Goal: Download file/media

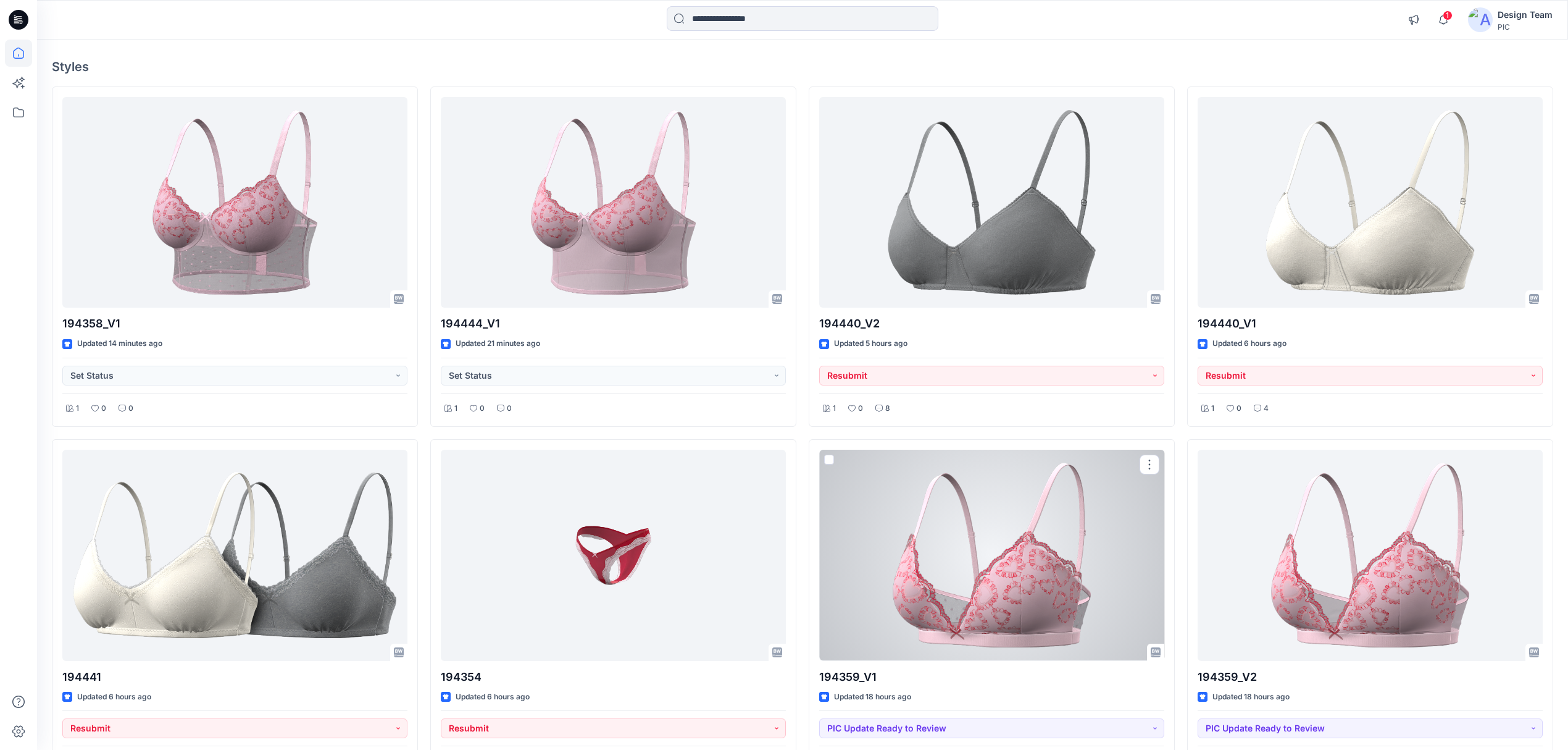
scroll to position [36, 0]
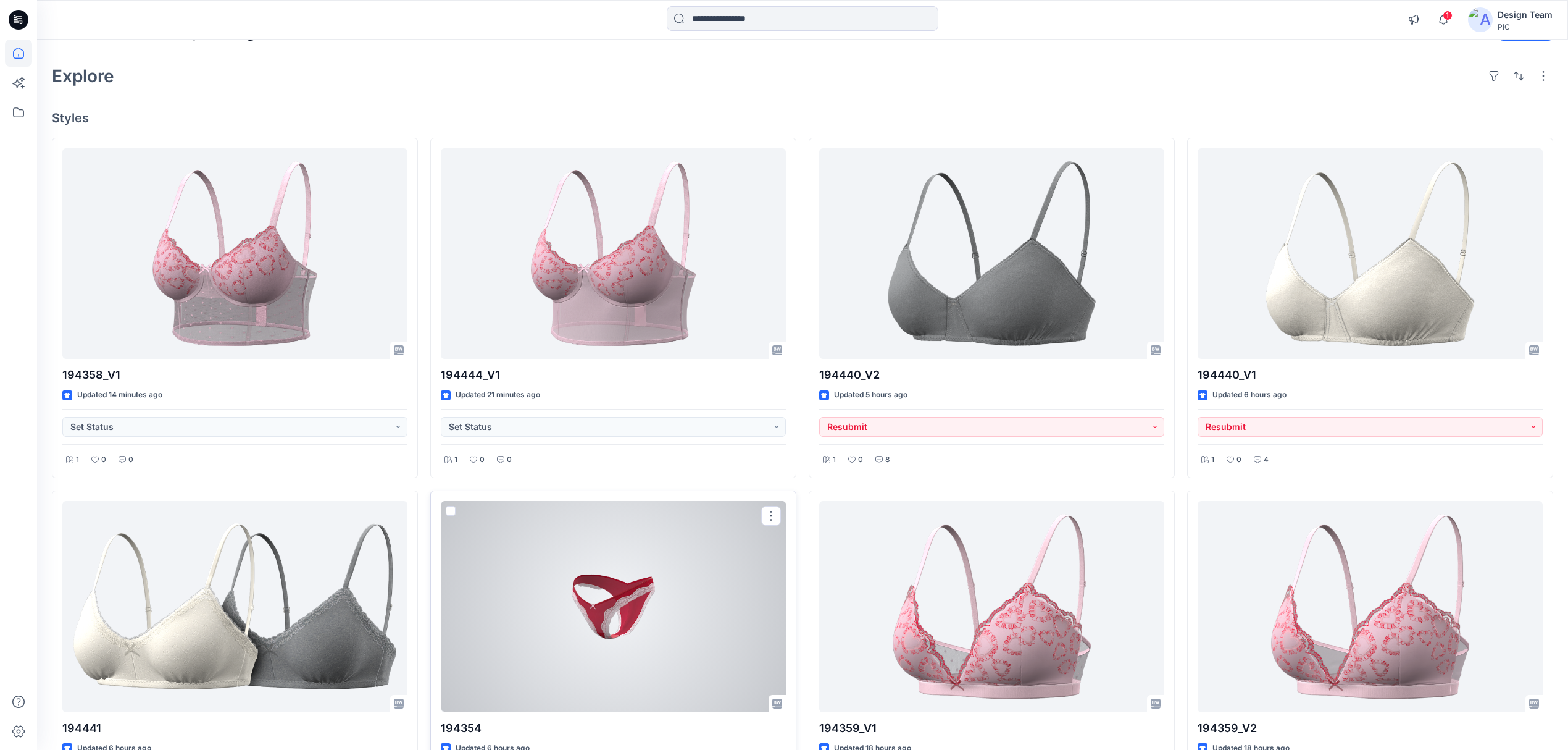
click at [590, 601] on div at bounding box center [613, 606] width 345 height 211
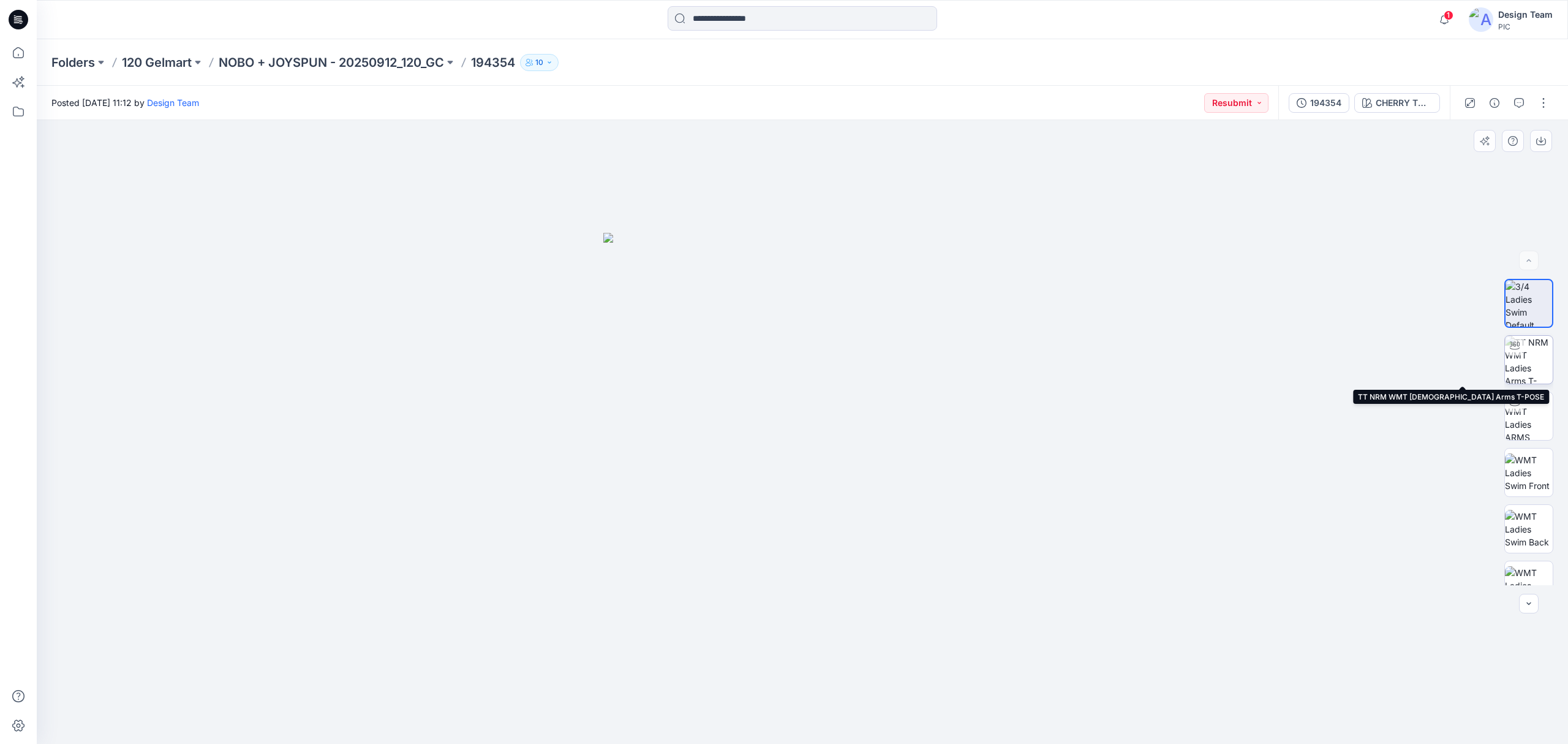
click at [1530, 373] on img at bounding box center [1529, 360] width 48 height 48
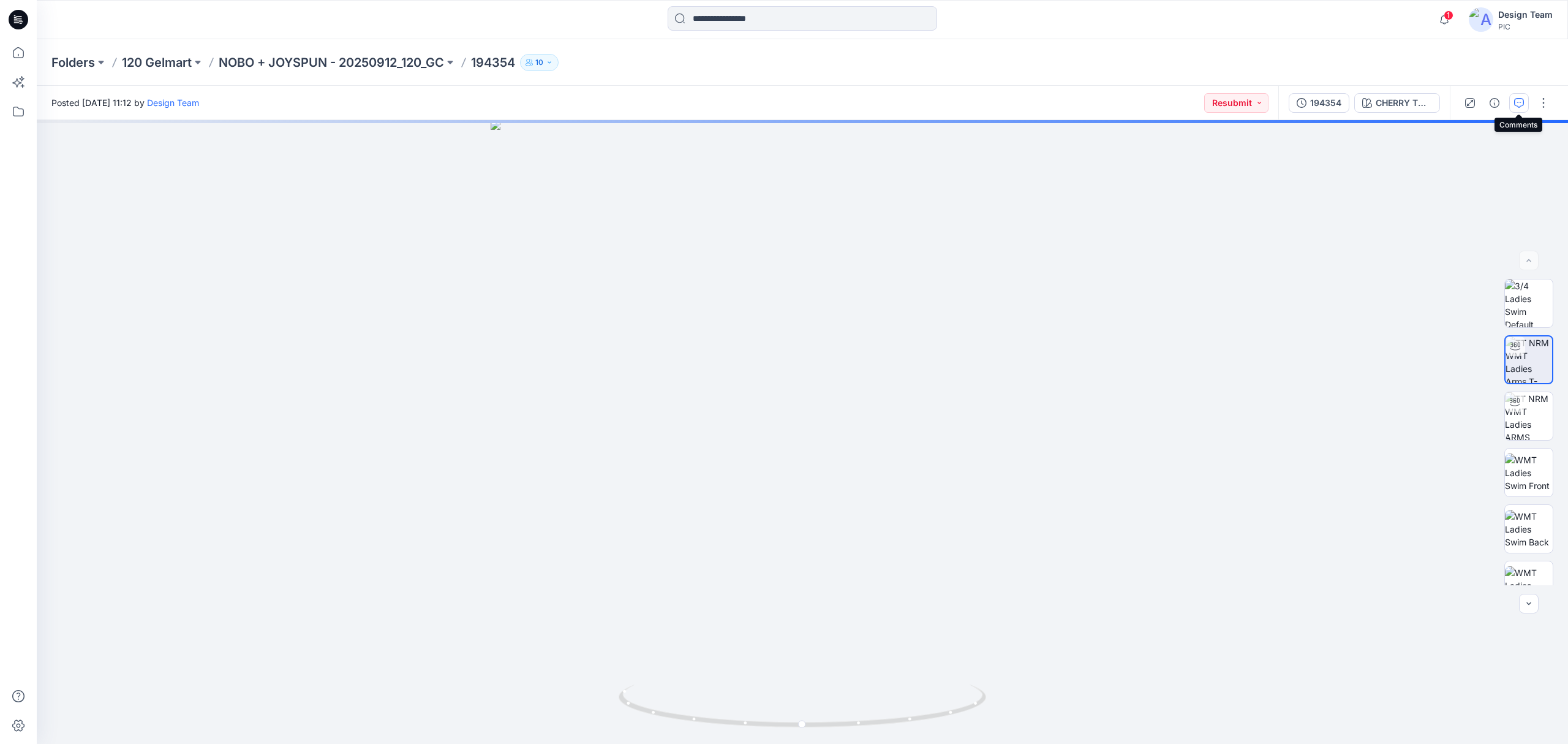
click at [1525, 108] on button "button" at bounding box center [1519, 103] width 19 height 19
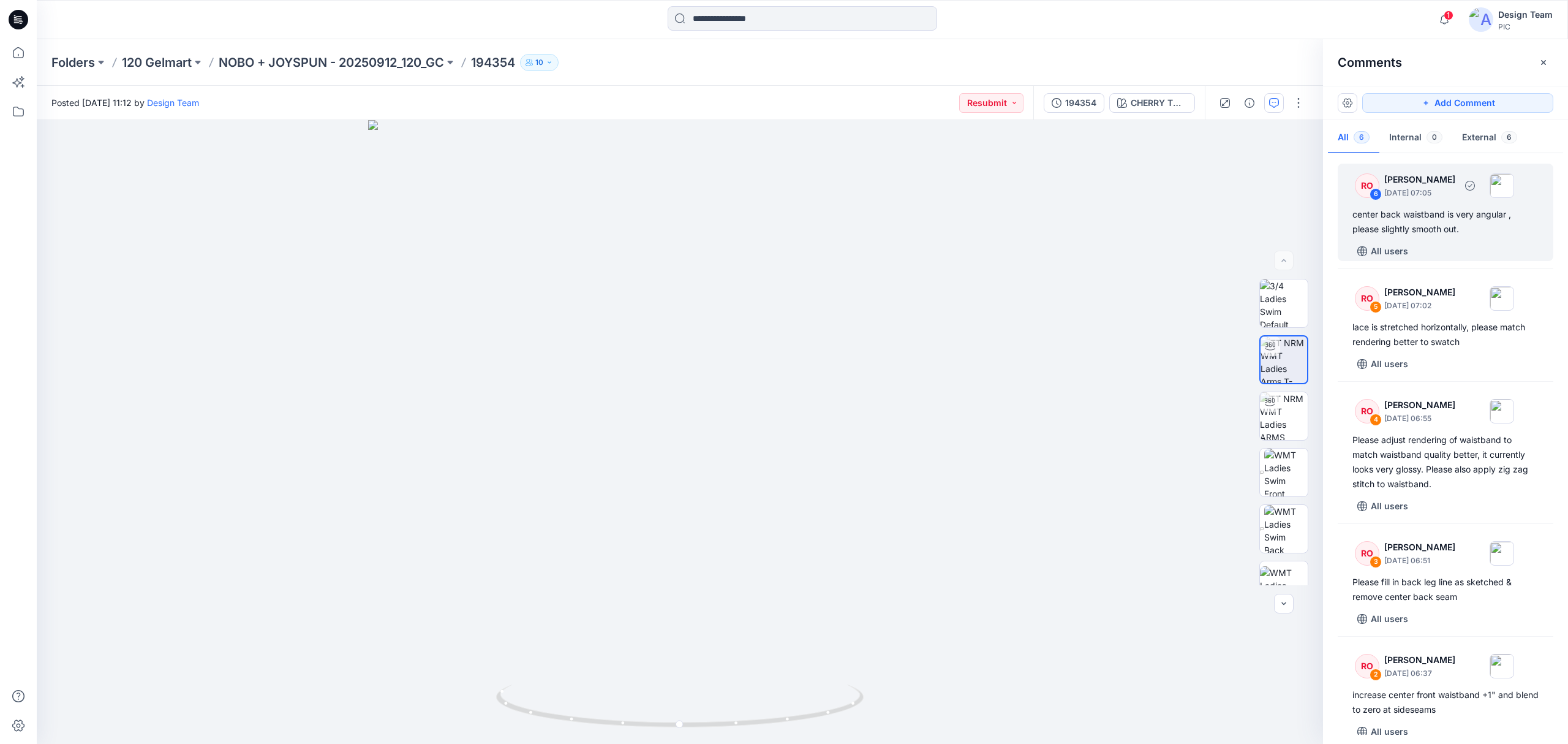
click at [1447, 240] on div "RO 6 [PERSON_NAME] [DATE] 07:05 center back waistband is very angular , please …" at bounding box center [1446, 212] width 216 height 98
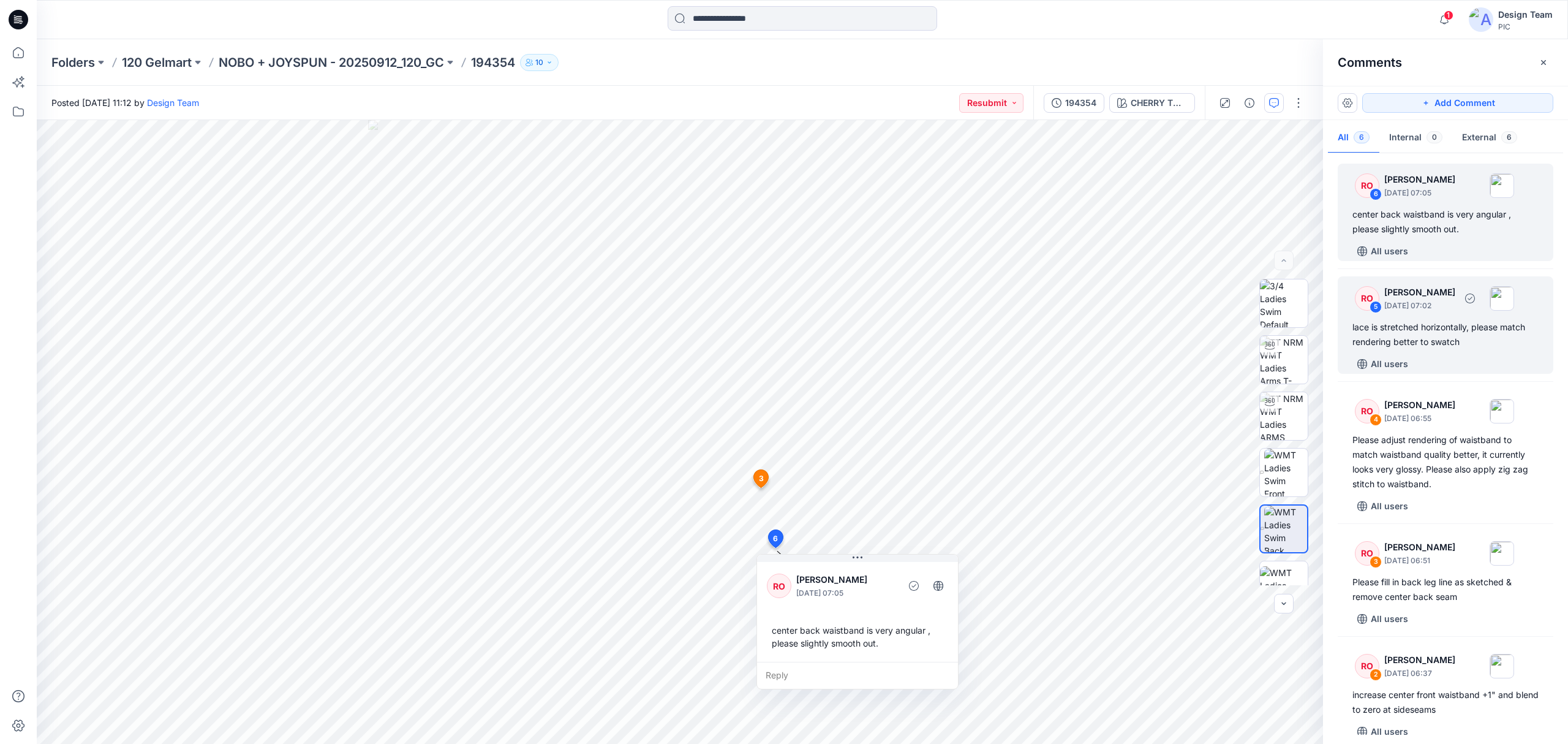
click at [1439, 349] on div "lace is stretched horizontally, please match rendering better to swatch" at bounding box center [1445, 335] width 186 height 30
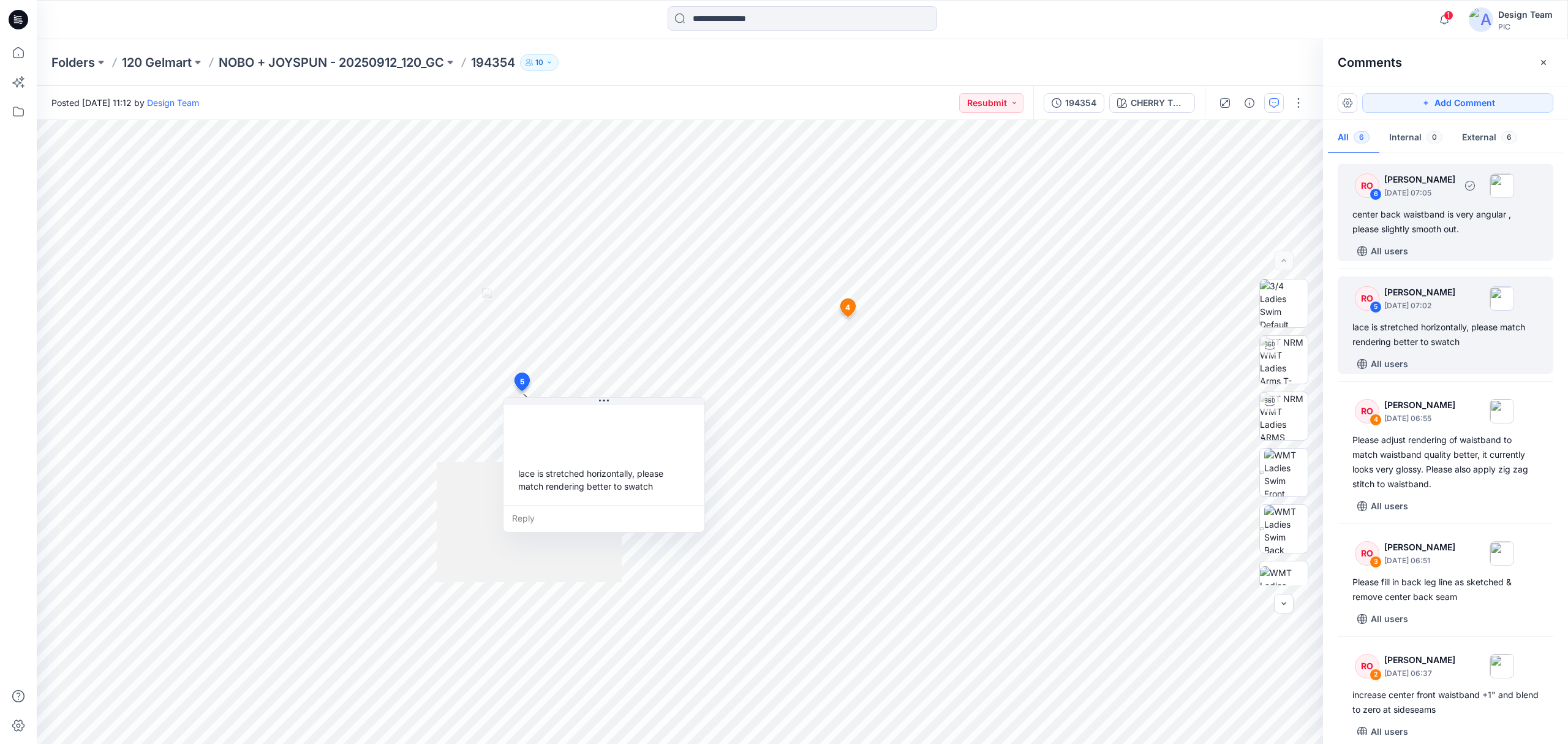
click at [1427, 219] on div "center back waistband is very angular , please slightly smooth out." at bounding box center [1445, 222] width 186 height 30
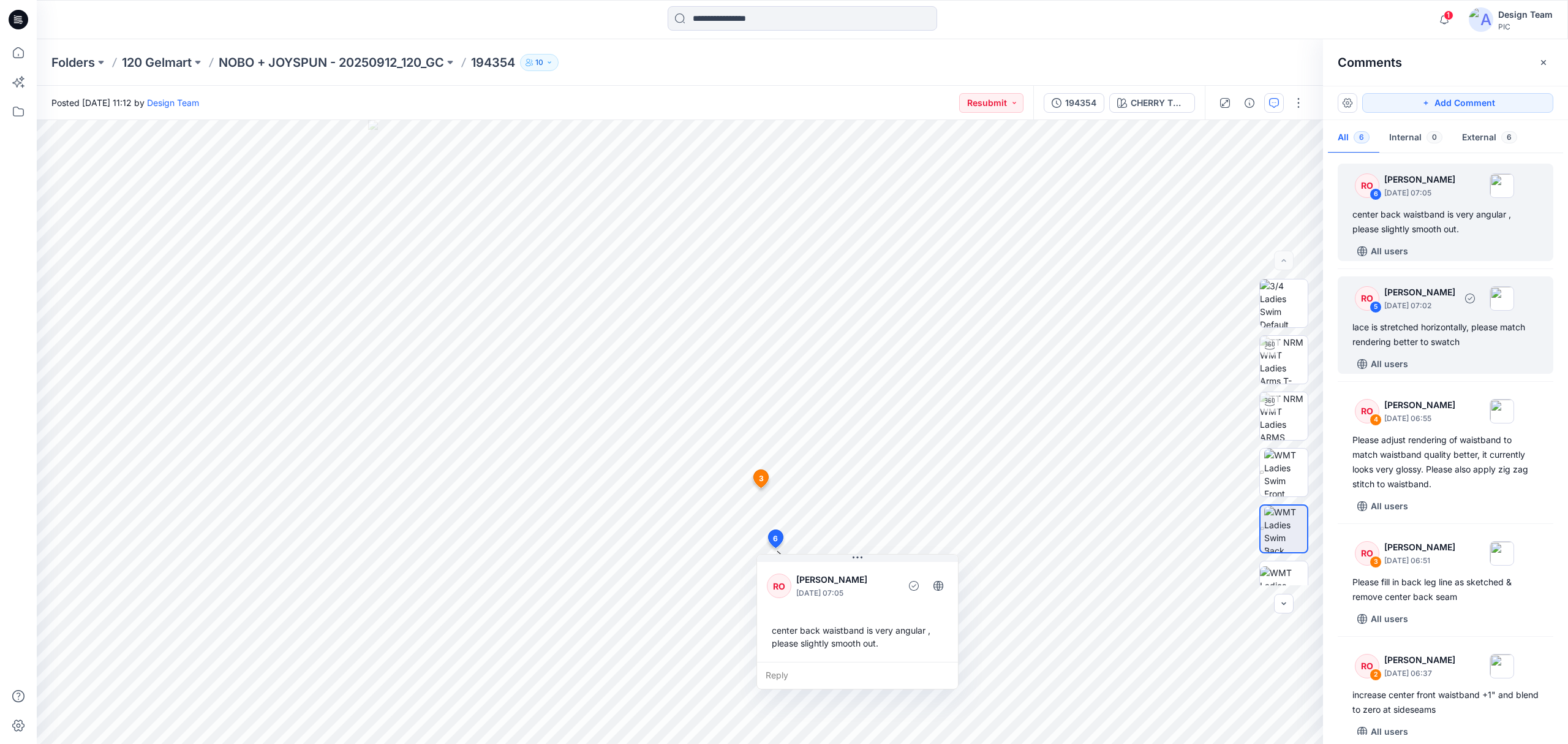
click at [1451, 340] on div "lace is stretched horizontally, please match rendering better to swatch" at bounding box center [1445, 335] width 186 height 30
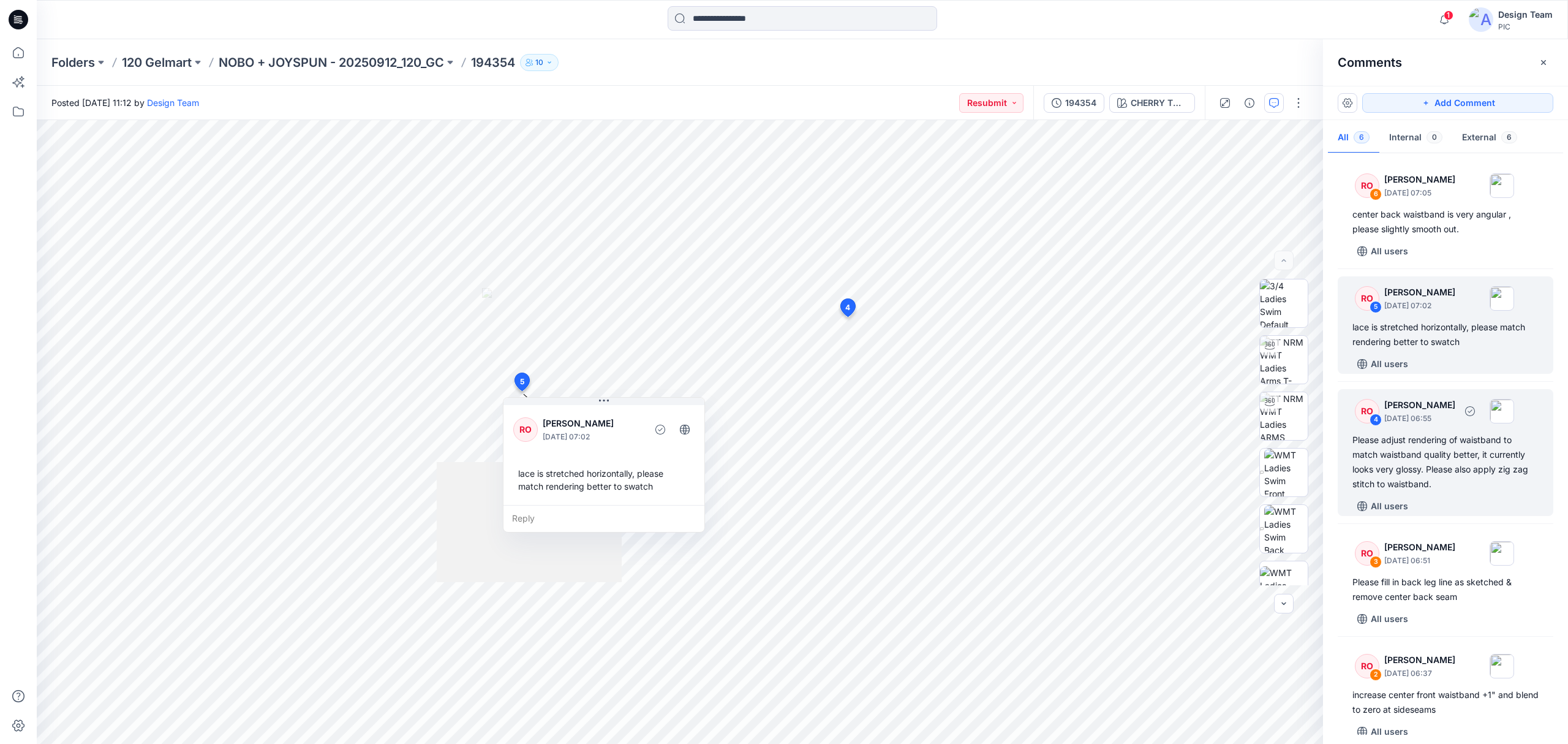
click at [1408, 447] on div "Please adjust rendering of waistband to match waistband quality better, it curr…" at bounding box center [1445, 462] width 186 height 59
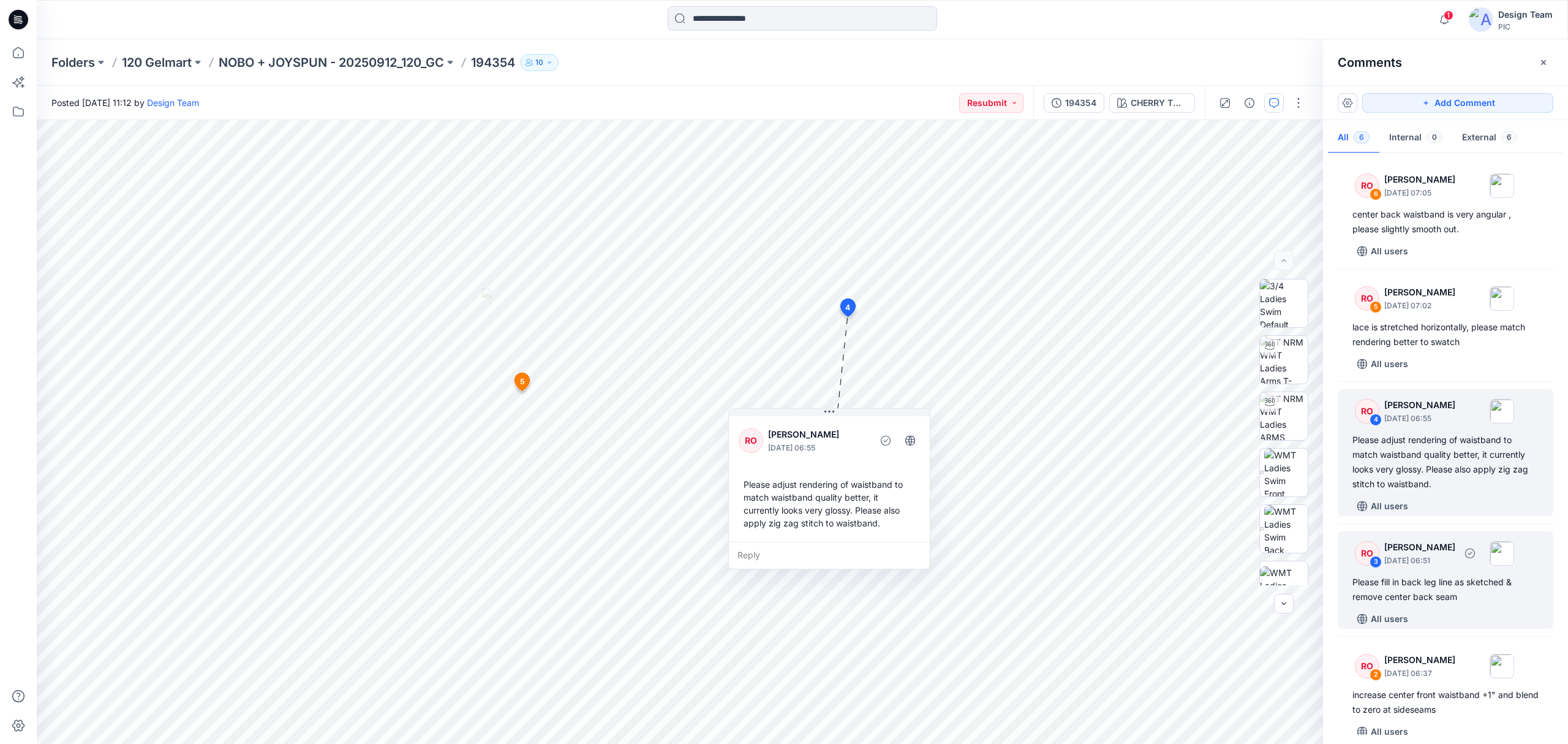
click at [1432, 599] on div "Please fill in back leg line as sketched & remove center back seam" at bounding box center [1445, 590] width 186 height 30
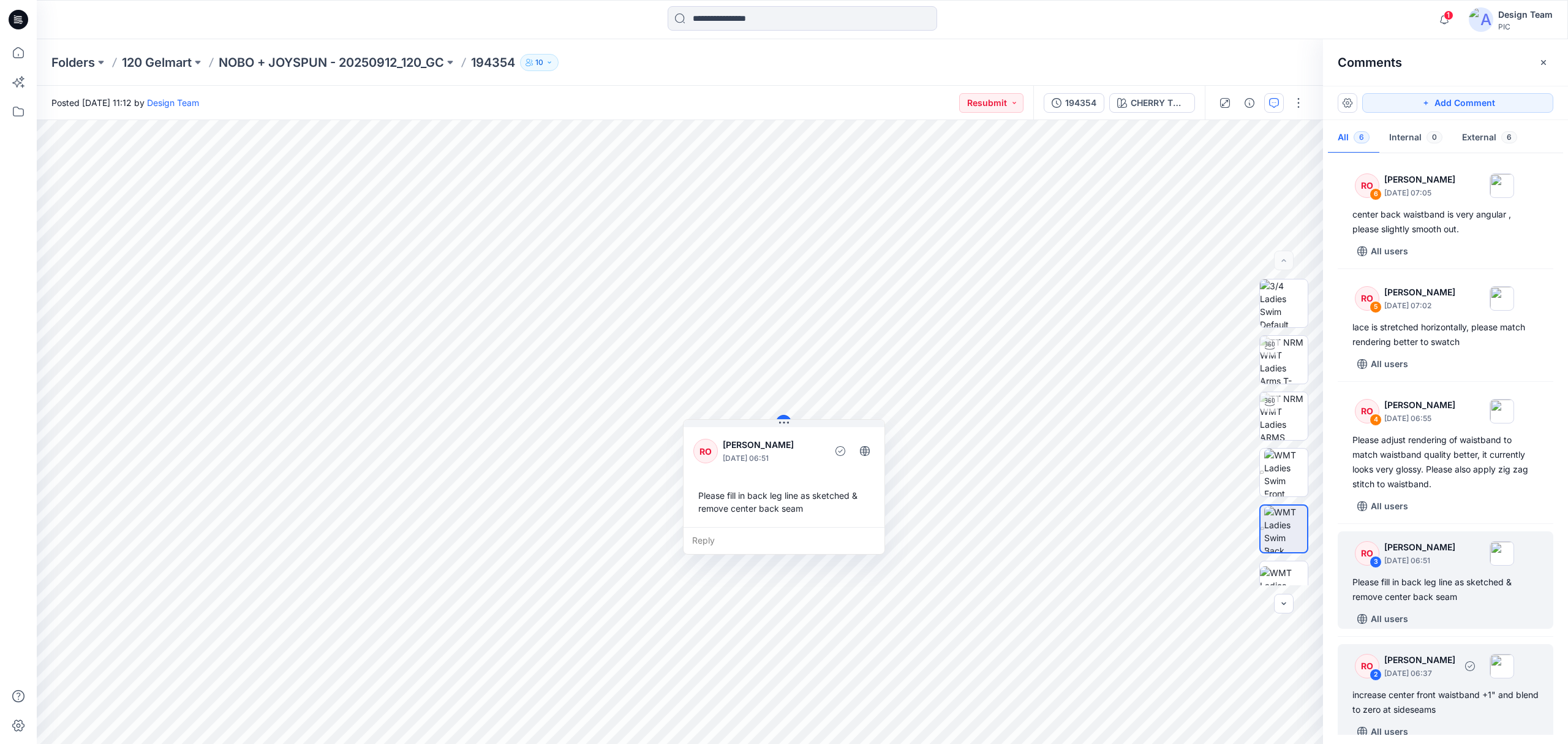
click at [1448, 685] on div "RO 2 [PERSON_NAME] [DATE] 06:37 increase center front waistband +1" and blend t…" at bounding box center [1446, 692] width 216 height 98
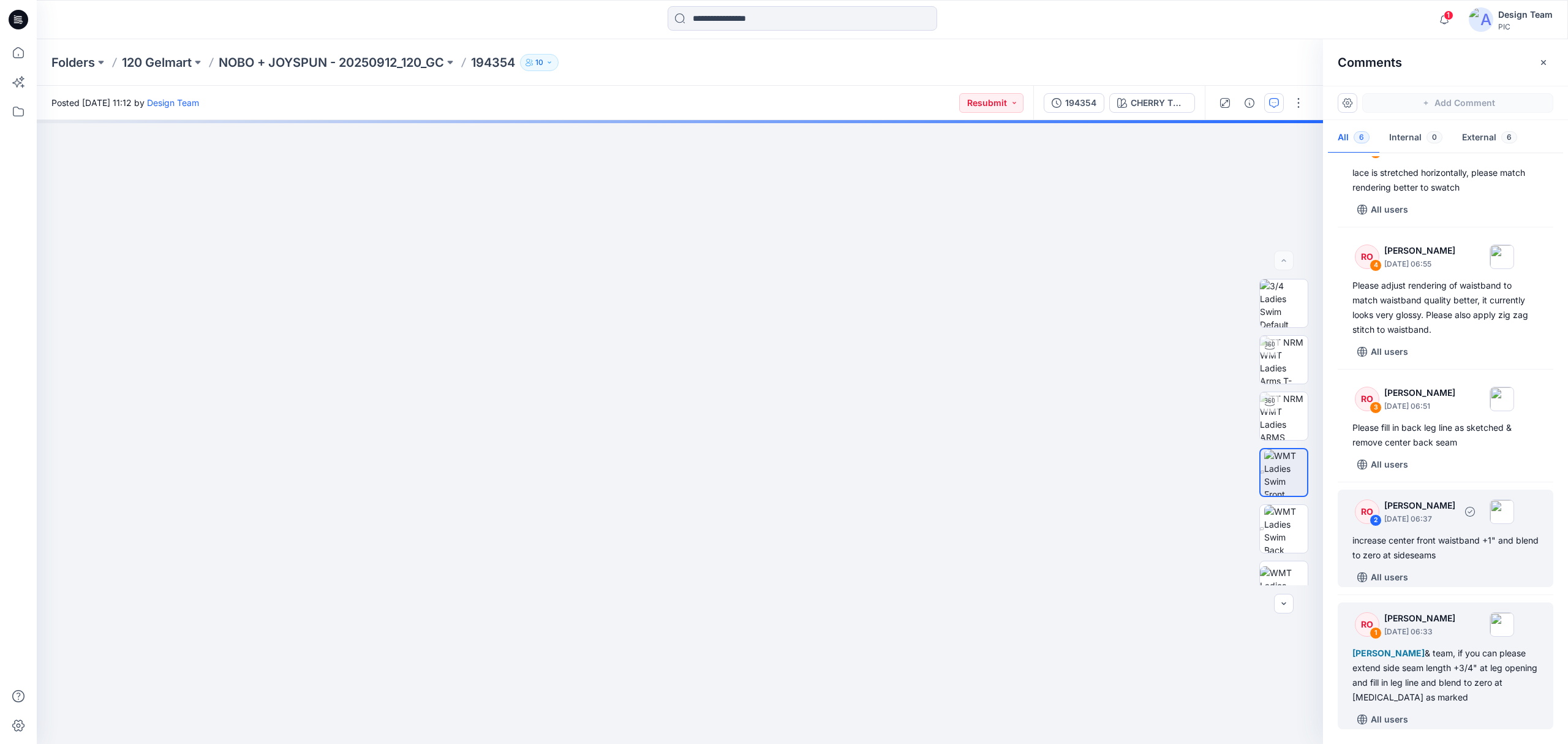
scroll to position [157, 0]
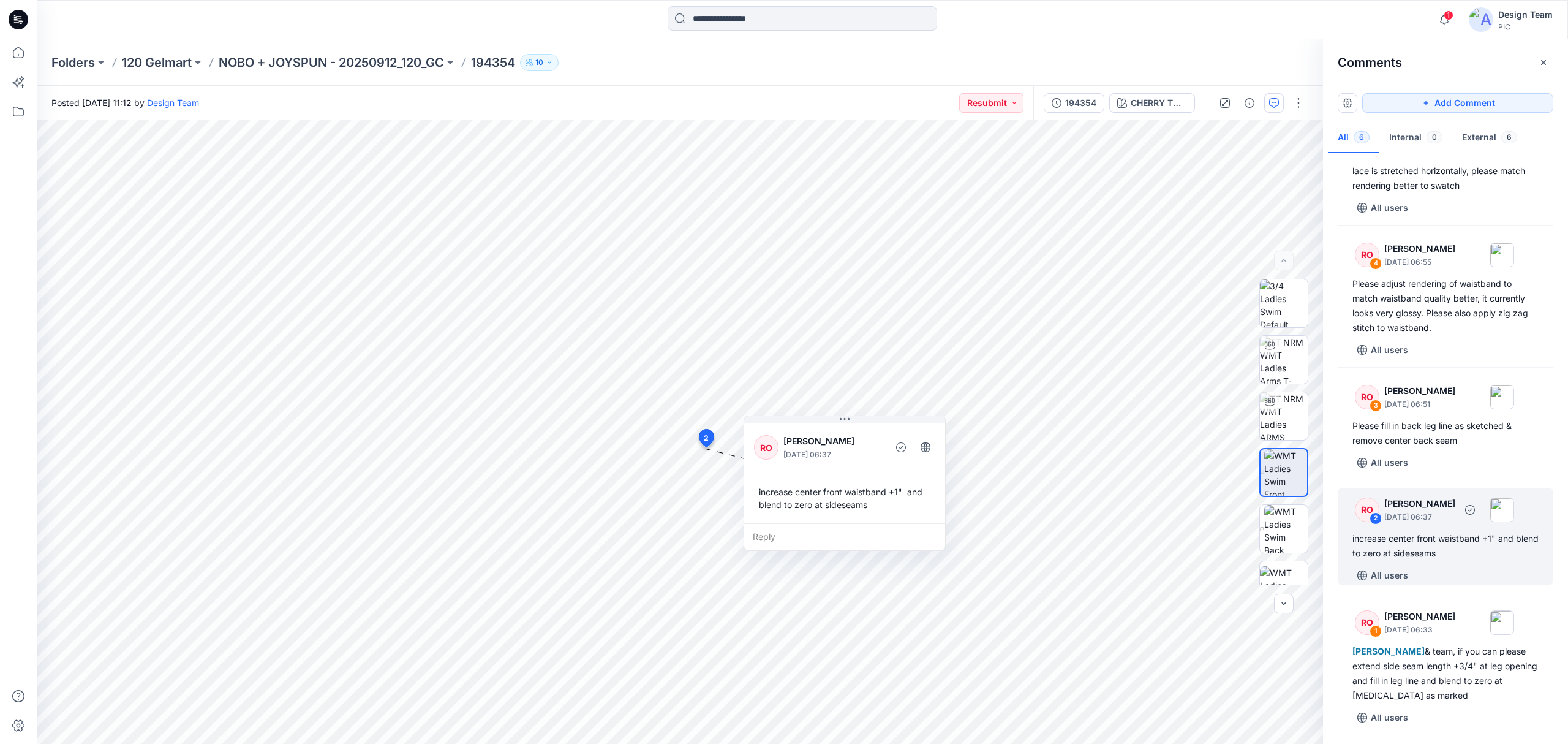
click at [1434, 544] on div "increase center front waistband +1" and blend to zero at sideseams" at bounding box center [1445, 546] width 186 height 30
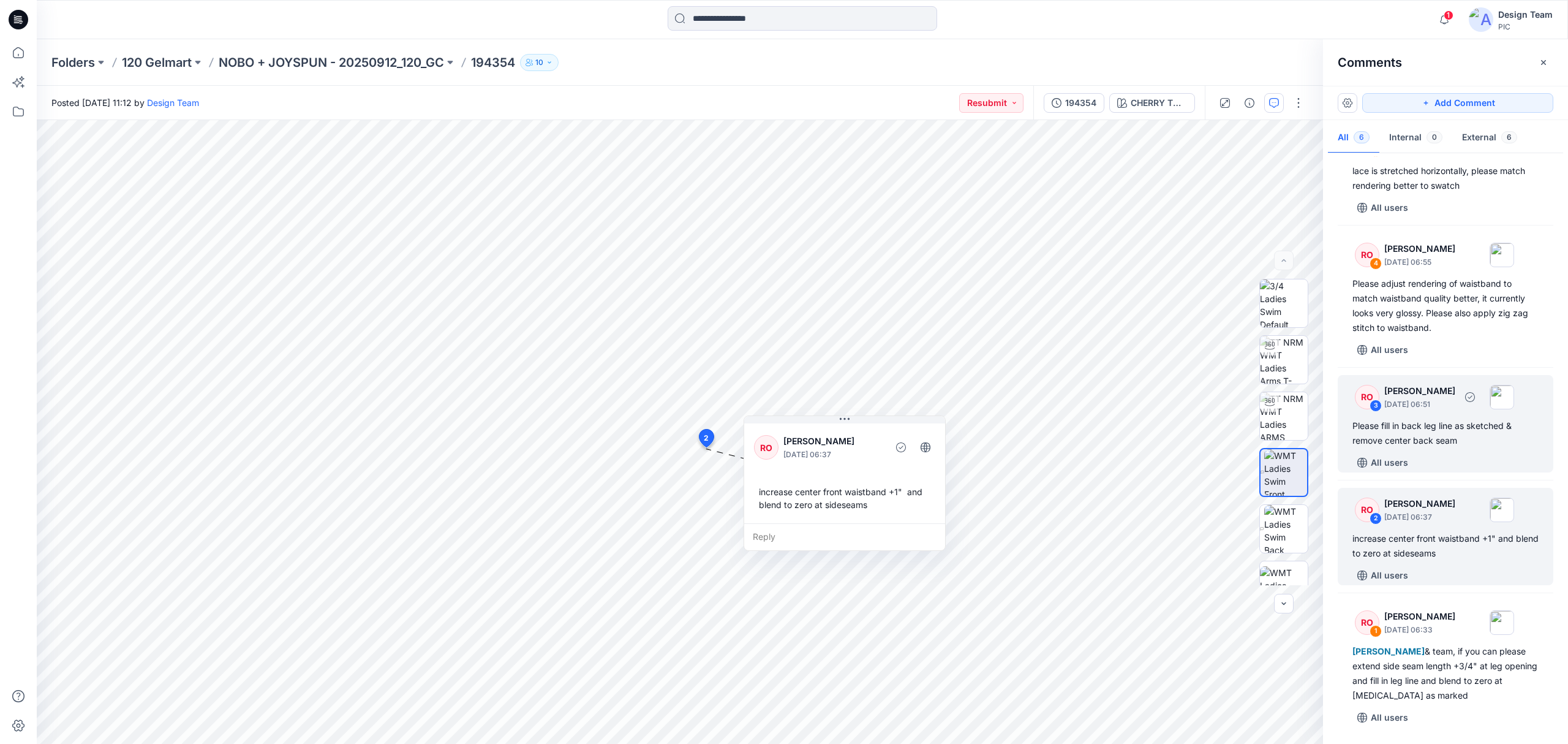
click at [1408, 419] on div "Please fill in back leg line as sketched & remove center back seam" at bounding box center [1445, 433] width 186 height 30
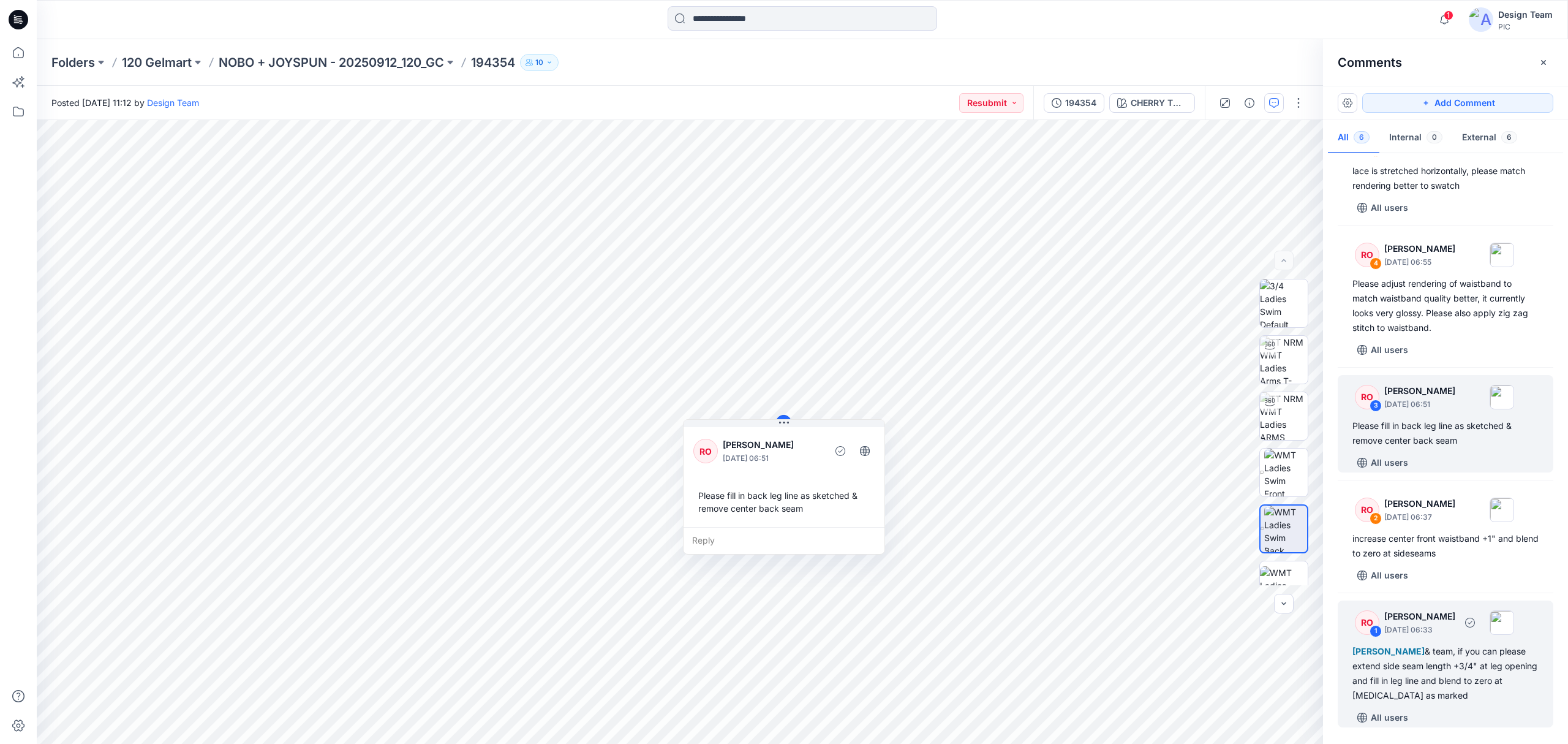
click at [1429, 683] on div "[PERSON_NAME] & team, if you can please extend side seam length +3/4" at leg op…" at bounding box center [1445, 673] width 186 height 59
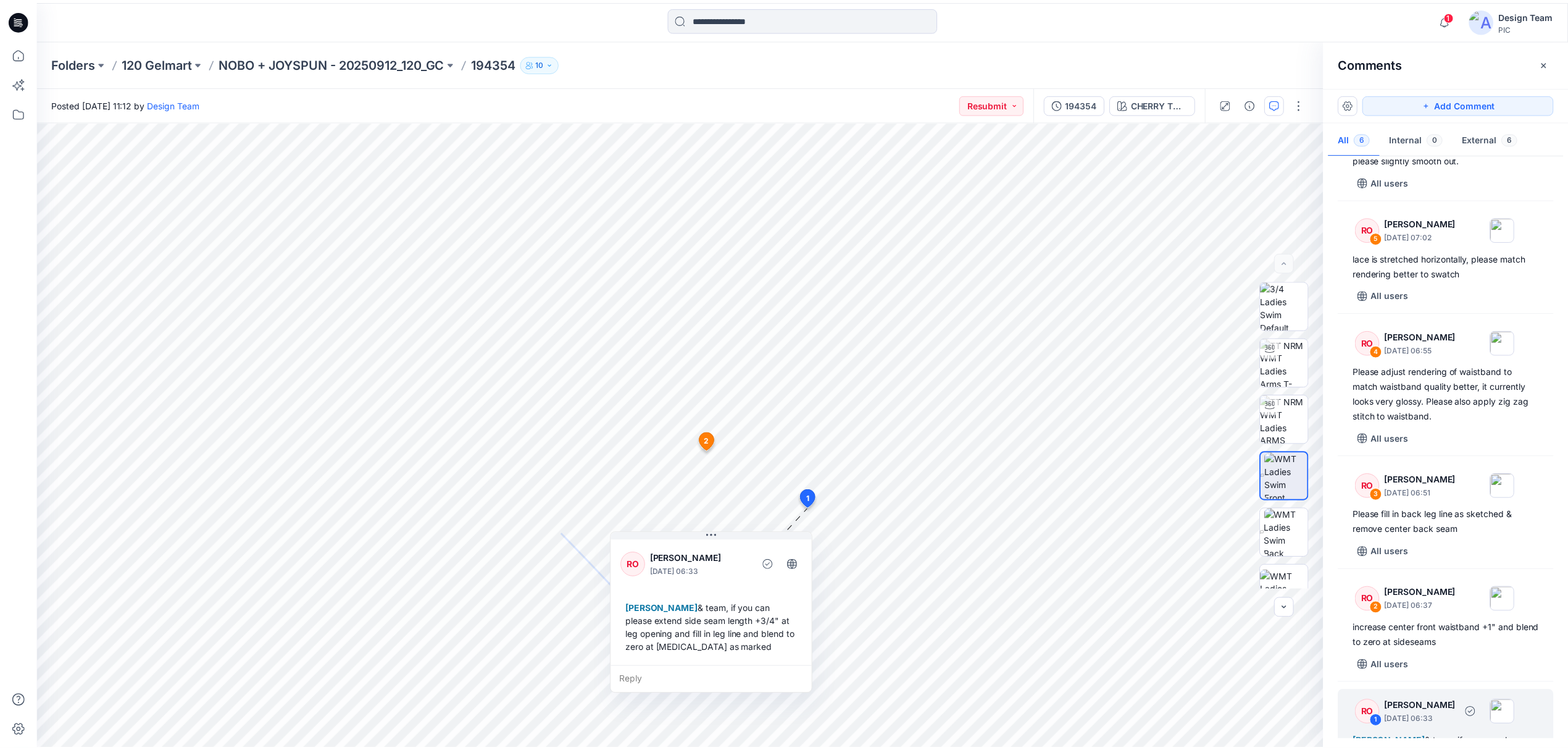
scroll to position [0, 0]
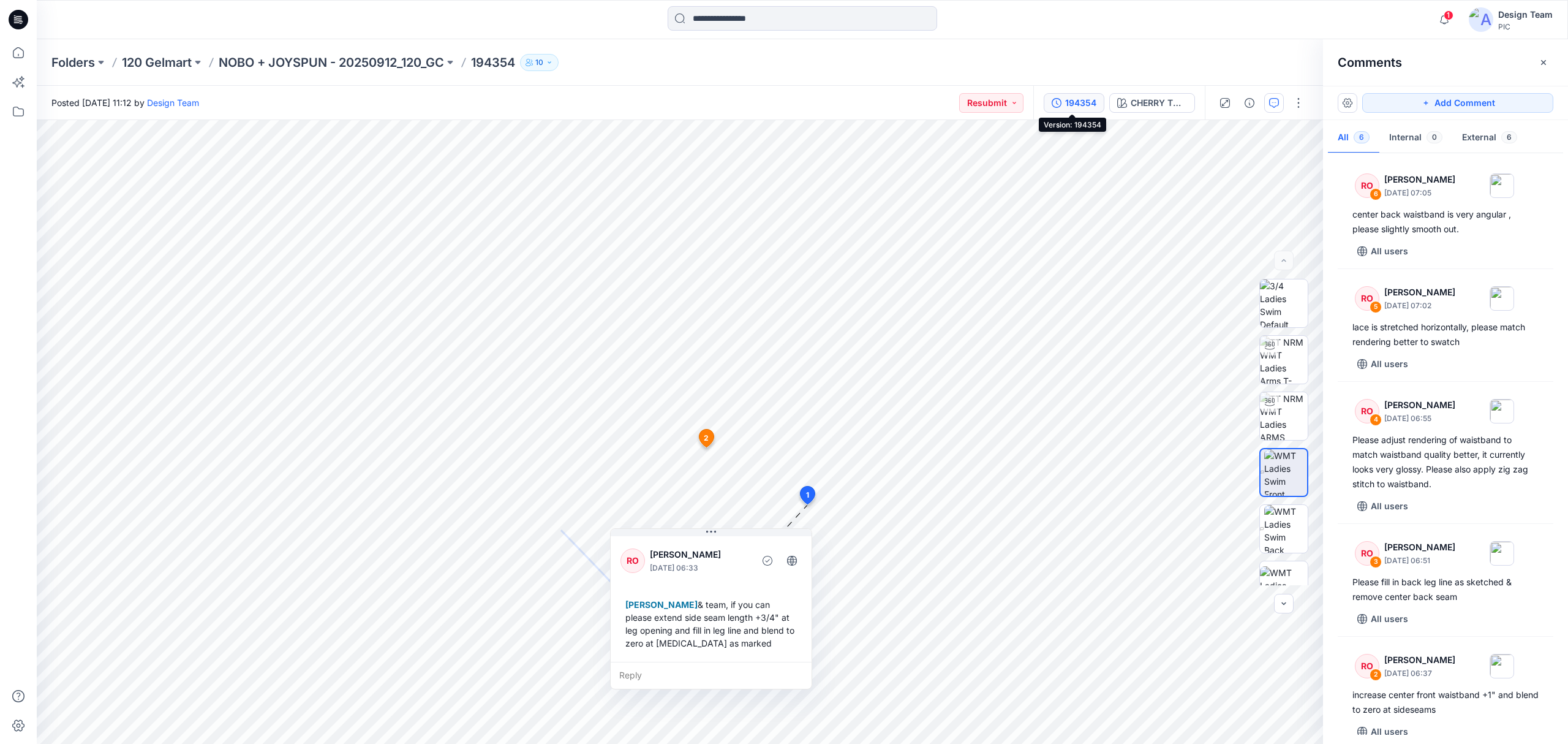
click at [1086, 109] on button "194354" at bounding box center [1074, 103] width 61 height 19
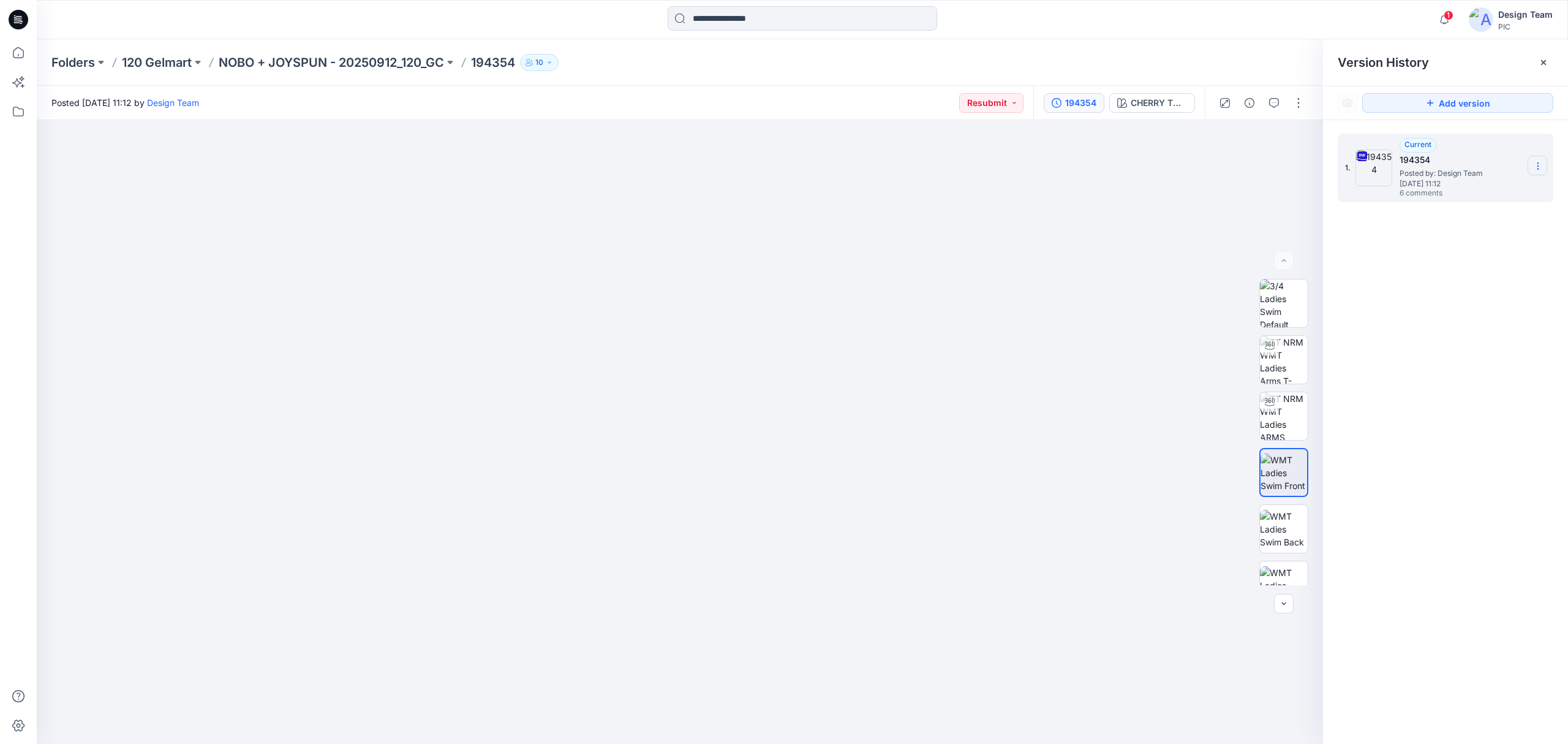
click at [1532, 165] on section at bounding box center [1538, 165] width 19 height 19
click at [1491, 189] on span "Download Source BW File" at bounding box center [1476, 191] width 103 height 15
click at [292, 67] on p "NOBO + JOYSPUN - 20250912_120_GC" at bounding box center [331, 62] width 225 height 17
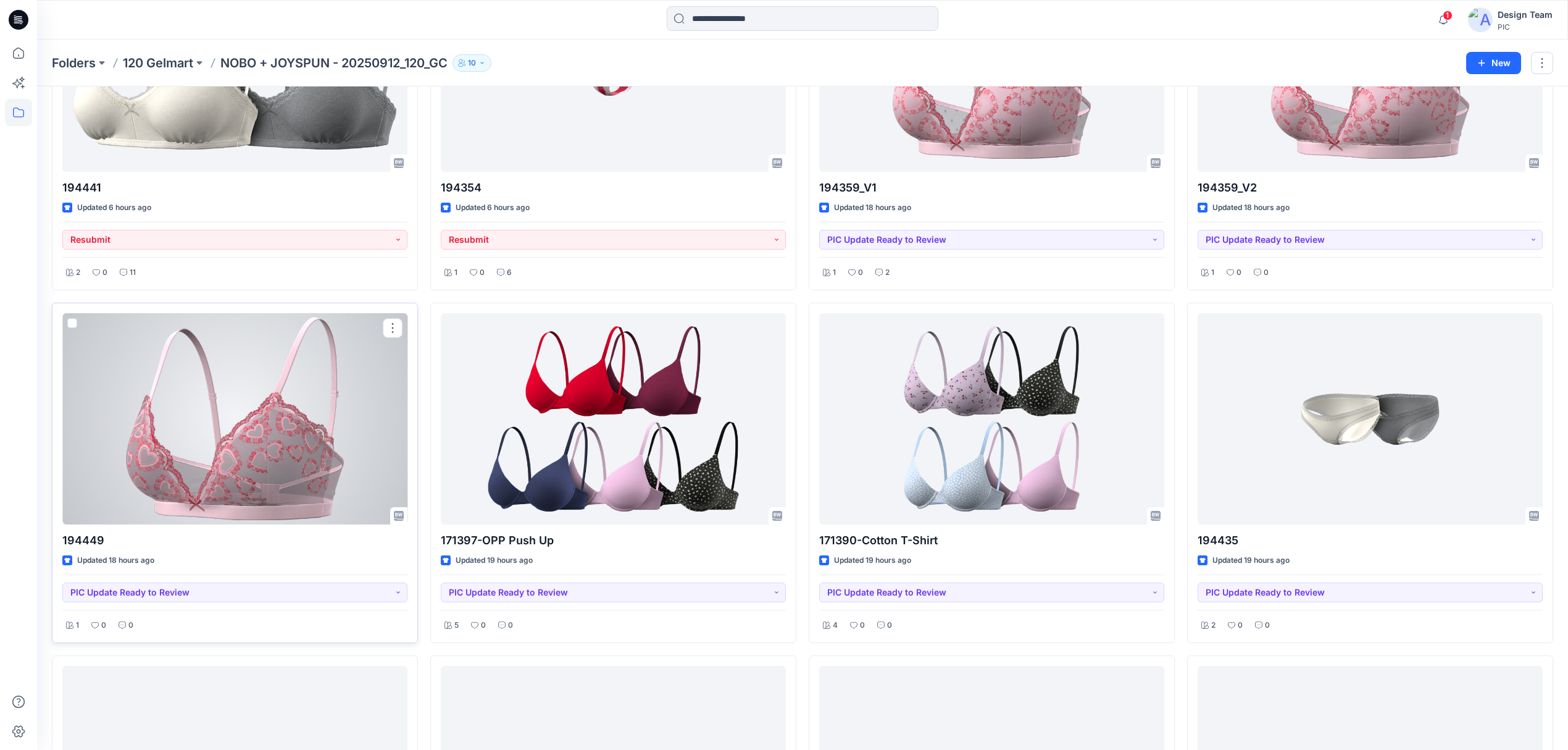
scroll to position [741, 0]
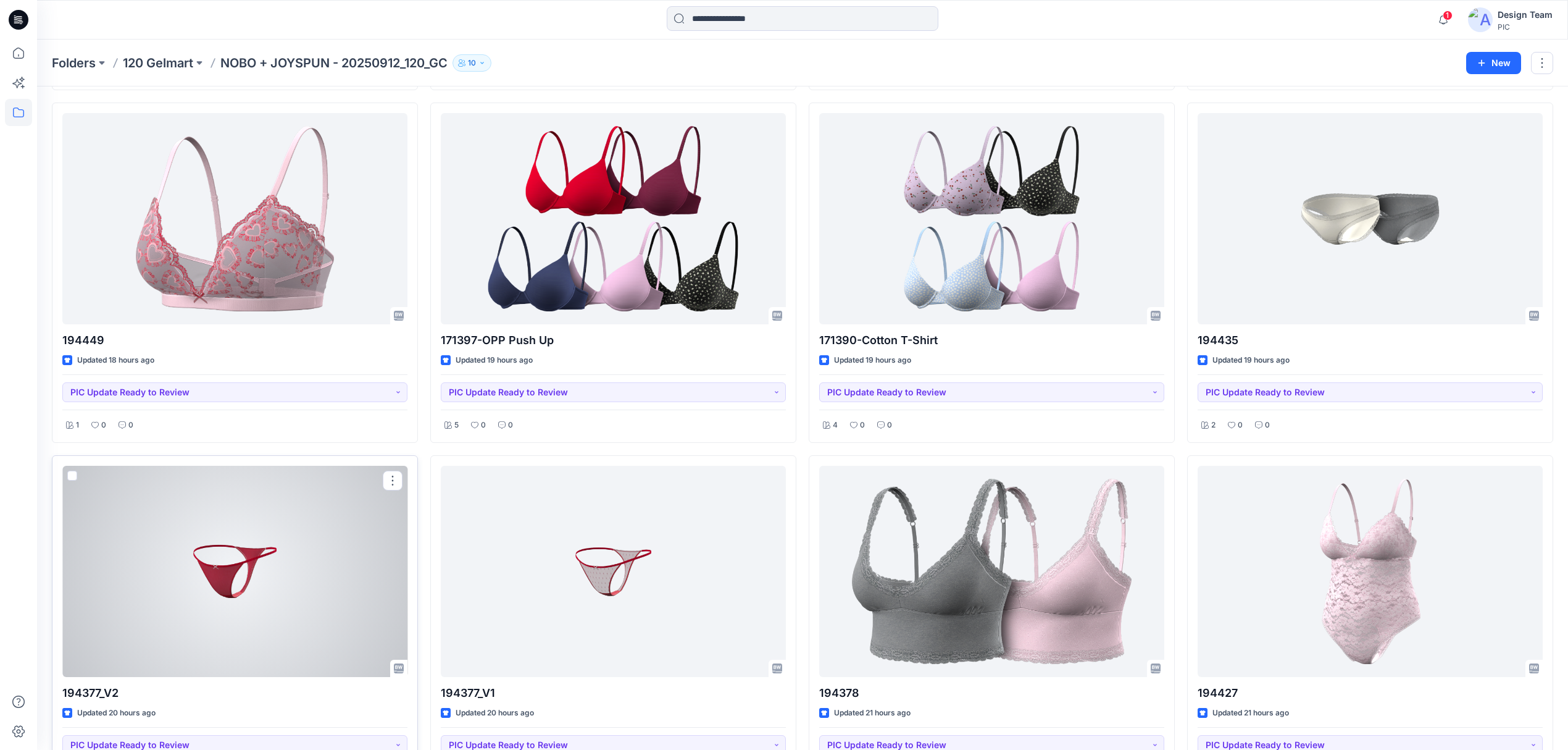
click at [327, 525] on div at bounding box center [235, 571] width 345 height 211
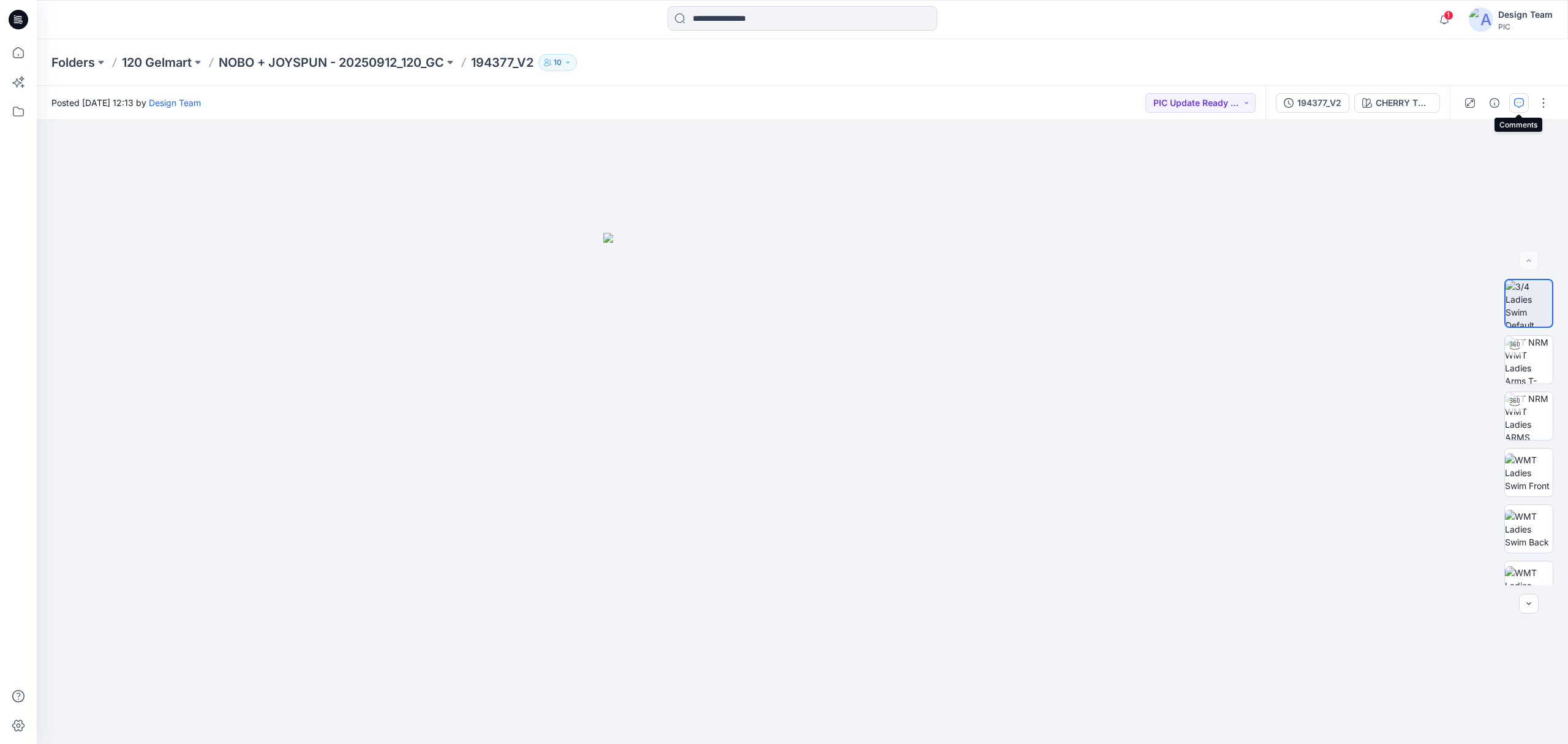
click at [1520, 104] on icon "button" at bounding box center [1519, 103] width 10 height 10
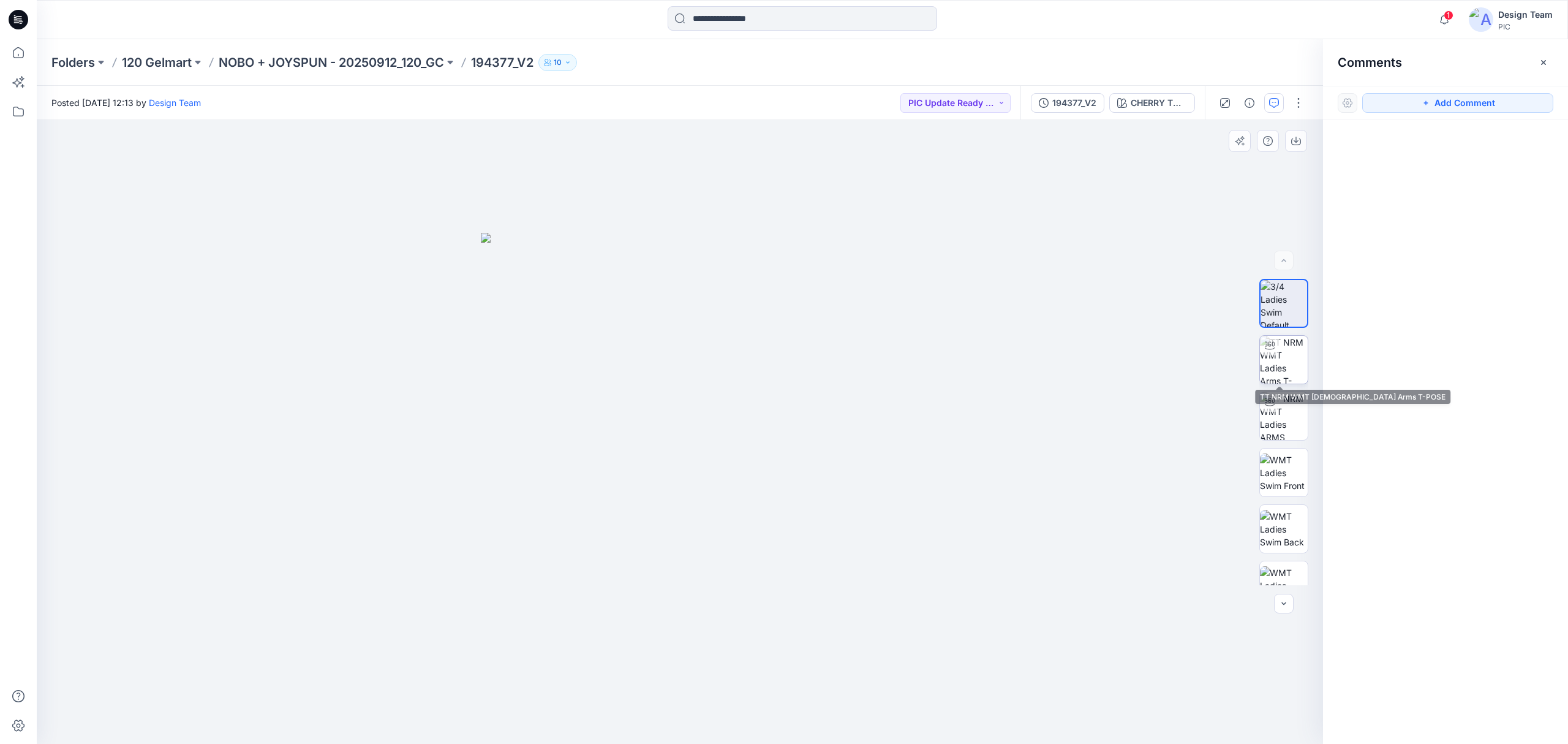
click at [1297, 364] on img at bounding box center [1284, 360] width 48 height 48
click at [1094, 110] on button "194377_V2" at bounding box center [1068, 103] width 74 height 19
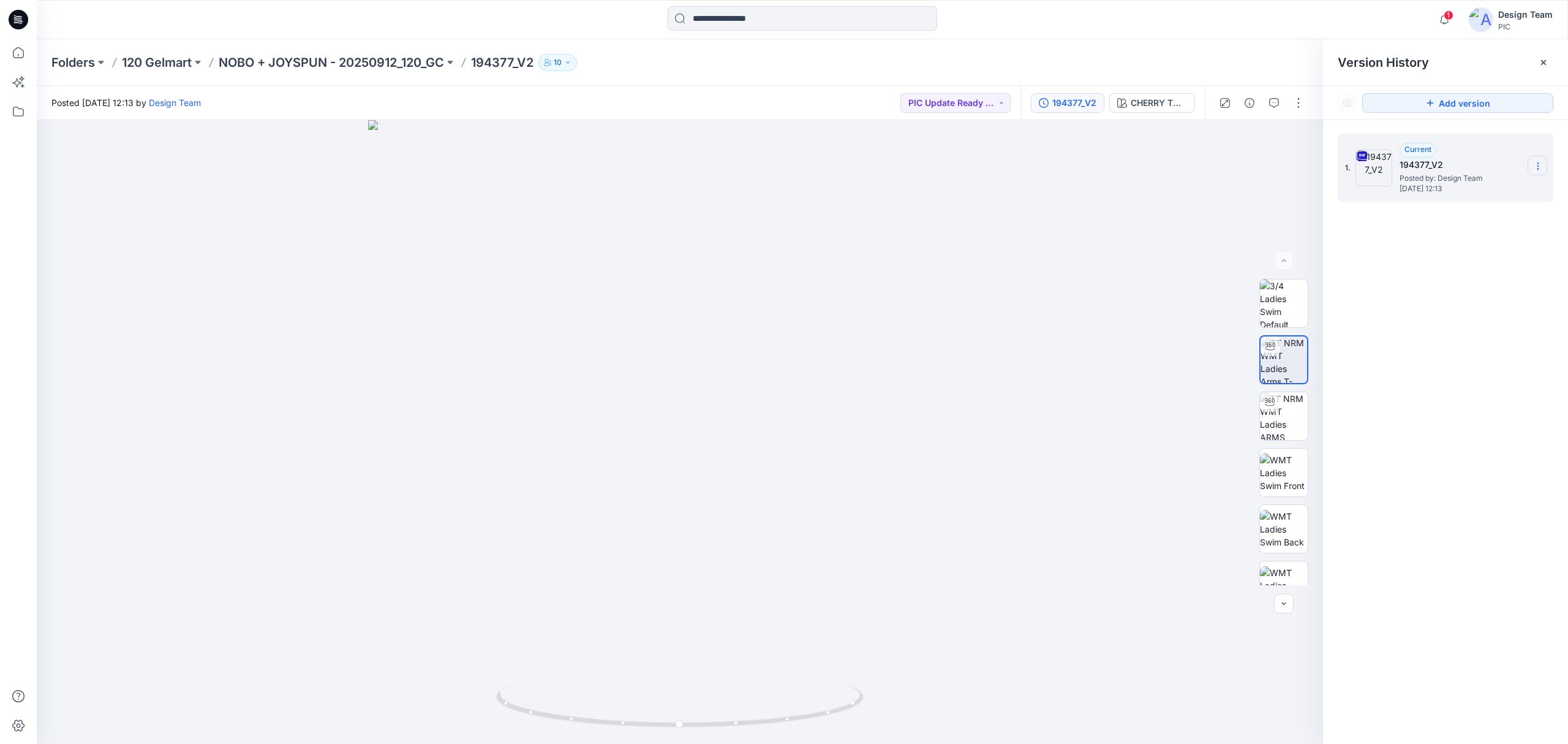
click at [1533, 170] on icon at bounding box center [1538, 165] width 10 height 10
click at [1483, 194] on span "Download Source BW File" at bounding box center [1476, 191] width 103 height 15
drag, startPoint x: 838, startPoint y: 709, endPoint x: 828, endPoint y: 710, distance: 10.0
click at [828, 710] on icon at bounding box center [681, 707] width 371 height 46
